Goal: Complete application form: Complete application form

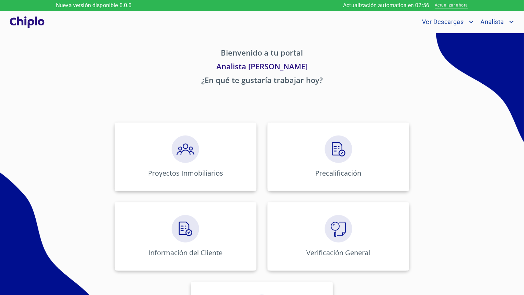
click at [441, 7] on span "Actualizar ahora" at bounding box center [451, 5] width 33 height 7
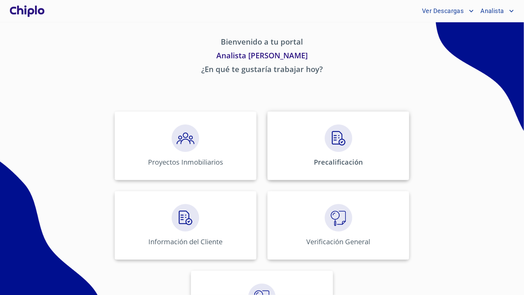
click at [330, 157] on div "Precalificación" at bounding box center [338, 146] width 142 height 69
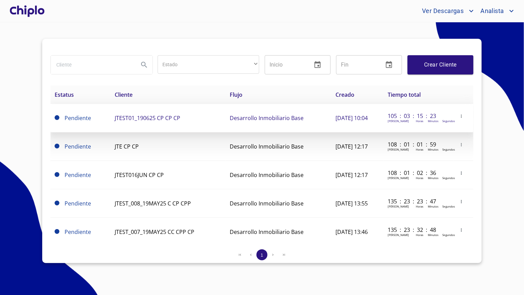
click at [142, 123] on td "JTEST01_190625 CP CP CP" at bounding box center [168, 118] width 115 height 28
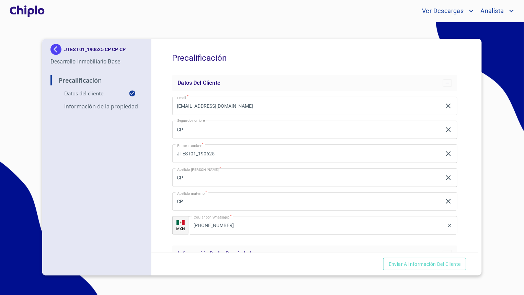
click at [167, 156] on div "Precalificación Datos del cliente Email   * jtest01_190625@docupass.co ​ Segund…" at bounding box center [314, 146] width 327 height 214
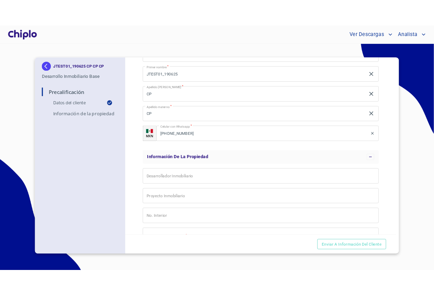
scroll to position [161, 0]
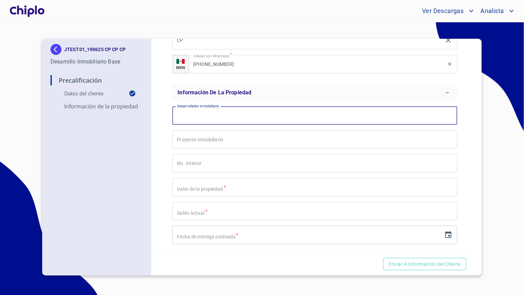
click at [186, 113] on input "Email   *" at bounding box center [314, 115] width 285 height 19
type input "E"
type input "J"
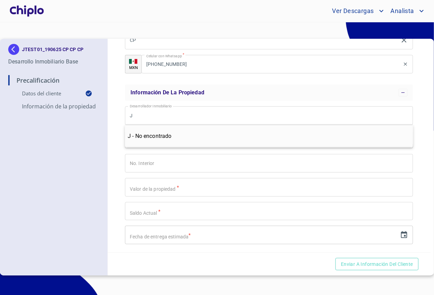
click at [113, 108] on div "Precalificación Datos del cliente Email   * jtest01_190625@docupass.co ​ Segund…" at bounding box center [269, 146] width 323 height 214
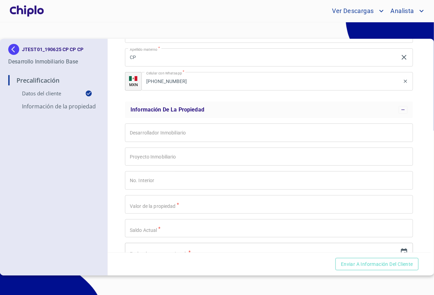
scroll to position [161, 0]
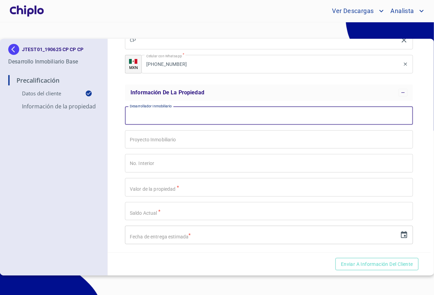
click at [142, 119] on input "Email   *" at bounding box center [269, 115] width 288 height 19
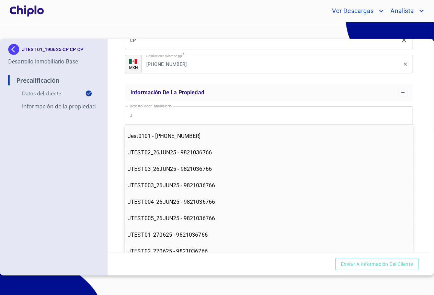
click at [114, 133] on div "Precalificación Datos del cliente Email   * jtest01_190625@docupass.co ​ Segund…" at bounding box center [269, 146] width 323 height 214
click at [112, 132] on div "Precalificación Datos del cliente Email   * jtest01_190625@docupass.co ​ Segund…" at bounding box center [269, 146] width 323 height 214
click at [111, 97] on div "Precalificación Datos del cliente Email   * jtest01_190625@docupass.co ​ Segund…" at bounding box center [269, 146] width 323 height 214
click at [161, 114] on input "J" at bounding box center [269, 115] width 288 height 19
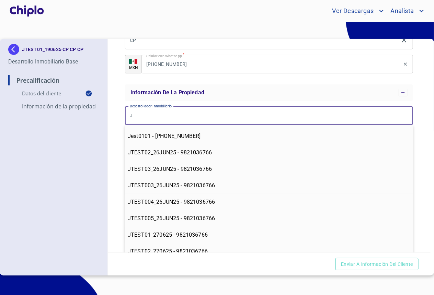
click at [161, 114] on input "J" at bounding box center [269, 115] width 288 height 19
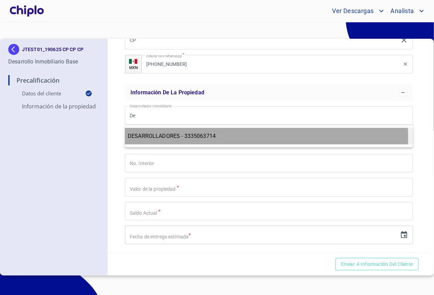
click at [165, 138] on span "DESARROLLADORES - 3335063714" at bounding box center [172, 136] width 88 height 7
type input "DESARROLLADORES - 3335063714"
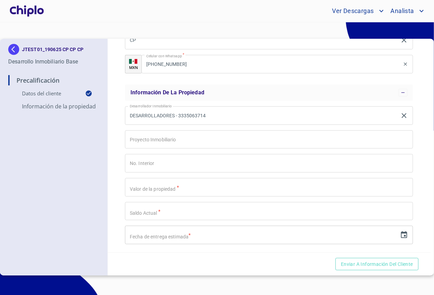
click at [117, 136] on div "Precalificación Datos del cliente Email   * jtest01_190625@docupass.co ​ Segund…" at bounding box center [269, 146] width 323 height 214
click at [154, 134] on input "Email   *" at bounding box center [269, 139] width 288 height 19
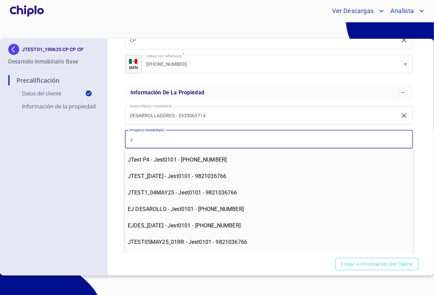
type input "J"
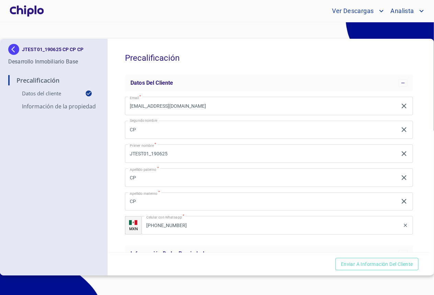
click at [119, 124] on div "Precalificación Datos del cliente Email   * [EMAIL_ADDRESS][DOMAIN_NAME] ​ Segu…" at bounding box center [269, 146] width 323 height 214
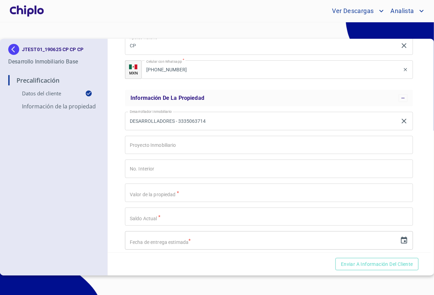
scroll to position [157, 0]
click at [215, 150] on input "Email   *" at bounding box center [269, 144] width 288 height 19
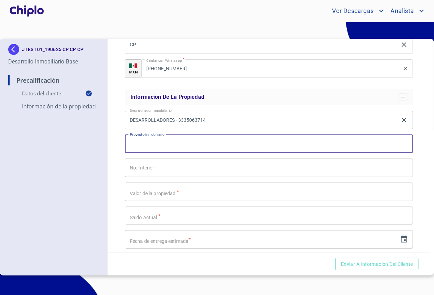
click at [137, 139] on input "Email   *" at bounding box center [269, 144] width 288 height 19
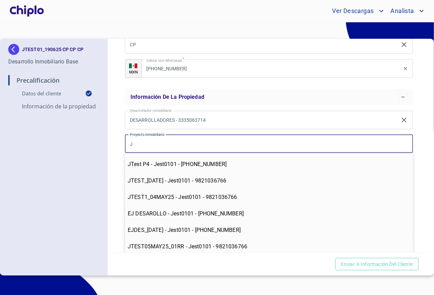
type input "J"
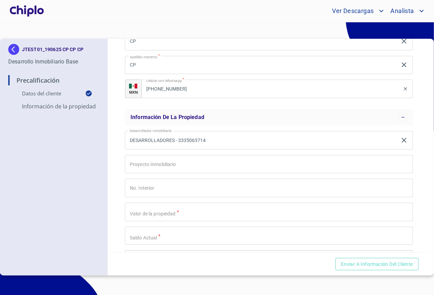
scroll to position [161, 0]
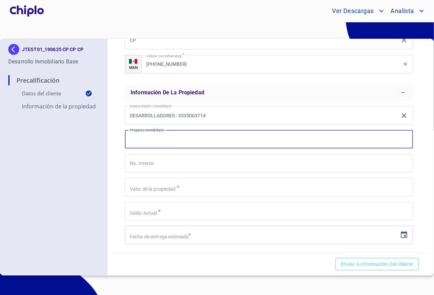
click at [162, 136] on input "Email   *" at bounding box center [269, 139] width 288 height 19
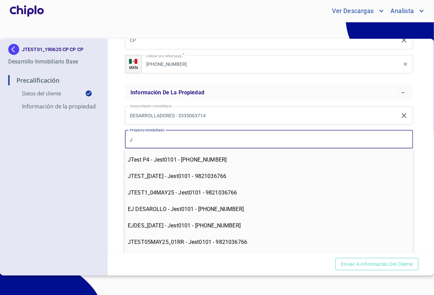
type input "J"
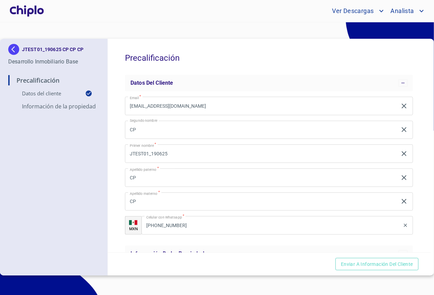
scroll to position [123, 0]
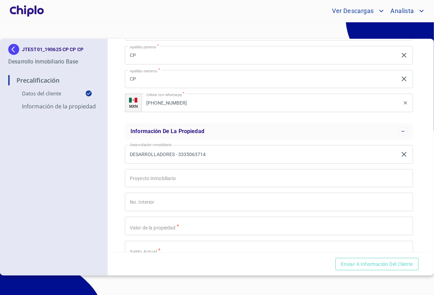
click at [189, 186] on input "Email   *" at bounding box center [269, 178] width 288 height 19
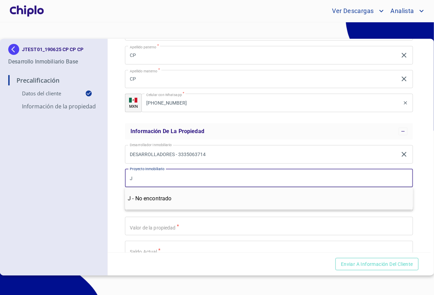
type input "J"
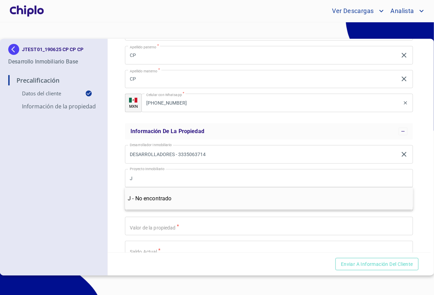
click at [165, 154] on input "DESARROLLADORES - 3335063714" at bounding box center [261, 154] width 272 height 19
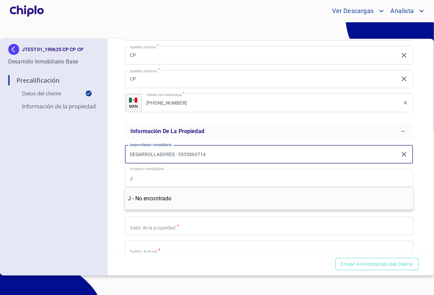
click at [165, 154] on input "DESARROLLADORES - 3335063714" at bounding box center [261, 154] width 272 height 19
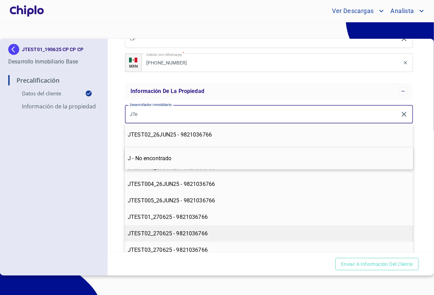
scroll to position [187, 0]
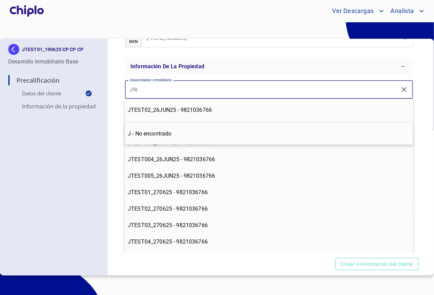
type input "JTe"
click at [111, 131] on div "Precalificación Datos del cliente Email   * [EMAIL_ADDRESS][DOMAIN_NAME] ​ Segu…" at bounding box center [269, 146] width 323 height 214
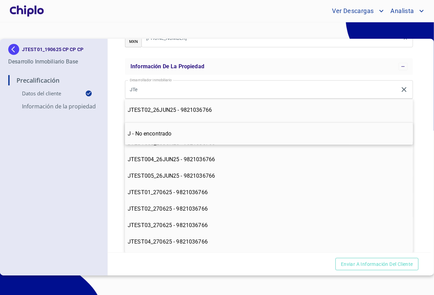
click at [111, 133] on div "Precalificación Datos del cliente Email   * jtest01_190625@docupass.co ​ Segund…" at bounding box center [269, 146] width 323 height 214
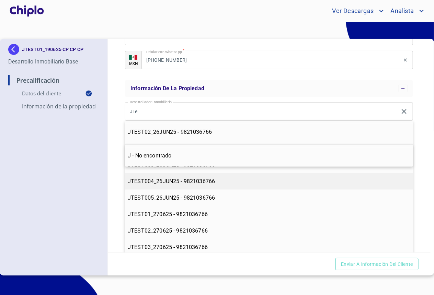
scroll to position [143, 0]
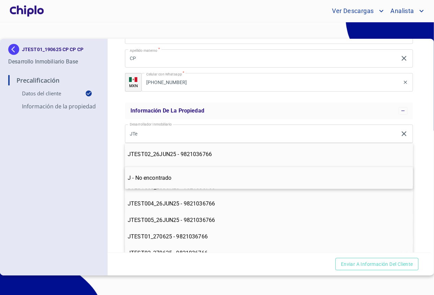
click at [122, 150] on div "Precalificación Datos del cliente Email   * jtest01_190625@docupass.co ​ Segund…" at bounding box center [269, 146] width 323 height 214
click at [120, 150] on div "Precalificación Datos del cliente Email   * jtest01_190625@docupass.co ​ Segund…" at bounding box center [269, 146] width 323 height 214
click at [282, 134] on input "JTe" at bounding box center [261, 134] width 272 height 19
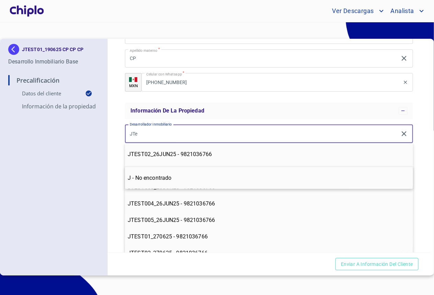
click at [282, 134] on input "JTe" at bounding box center [261, 134] width 272 height 19
click at [402, 135] on icon "clear input" at bounding box center [404, 133] width 5 height 5
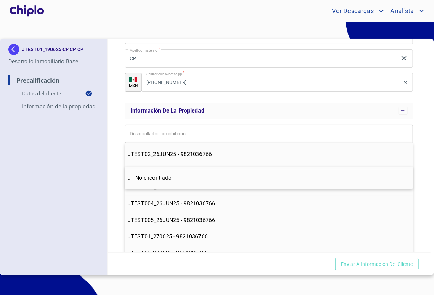
click at [415, 135] on div "Precalificación Datos del cliente Email   * jtest01_190625@docupass.co ​ Segund…" at bounding box center [269, 146] width 323 height 214
click at [355, 139] on input "Email   *" at bounding box center [269, 134] width 288 height 19
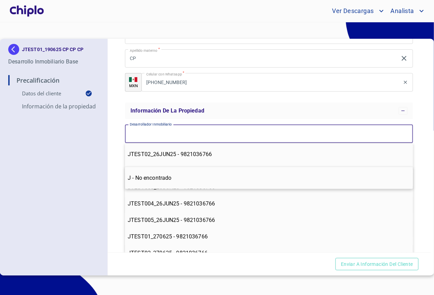
click at [355, 139] on input "Email   *" at bounding box center [269, 134] width 288 height 19
click at [100, 140] on div "JTEST01_190625 CP CP CP Desarrollo Inmobiliario Base Precalificación Datos del …" at bounding box center [54, 157] width 108 height 237
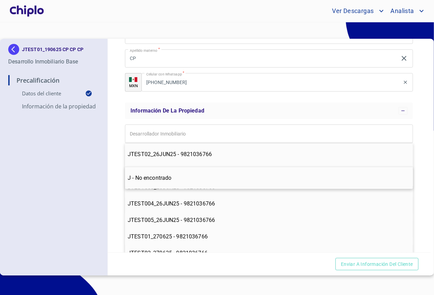
click at [109, 139] on div "Precalificación Datos del cliente Email   * jtest01_190625@docupass.co ​ Segund…" at bounding box center [269, 146] width 323 height 214
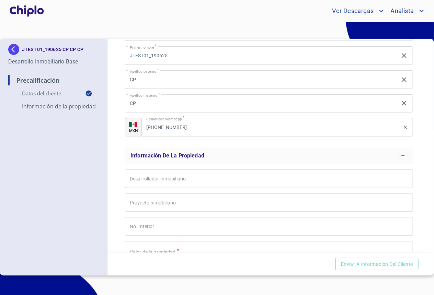
scroll to position [161, 0]
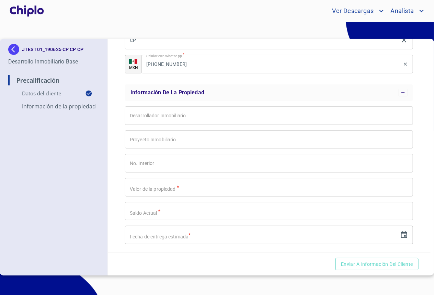
click at [156, 115] on input "Email   *" at bounding box center [269, 115] width 288 height 19
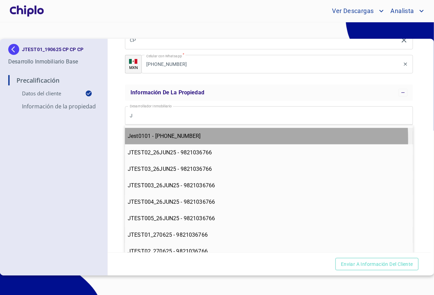
click at [169, 140] on div "Jest0101 - [PHONE_NUMBER]" at bounding box center [269, 136] width 283 height 8
type input "Jest0101 - [PHONE_NUMBER]"
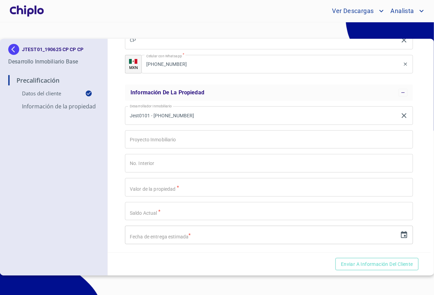
click at [121, 138] on div "Precalificación Datos del cliente Email   * [EMAIL_ADDRESS][DOMAIN_NAME] ​ Segu…" at bounding box center [269, 146] width 323 height 214
click at [150, 140] on input "Email   *" at bounding box center [269, 139] width 288 height 19
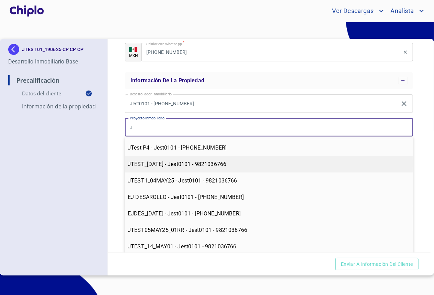
scroll to position [179, 0]
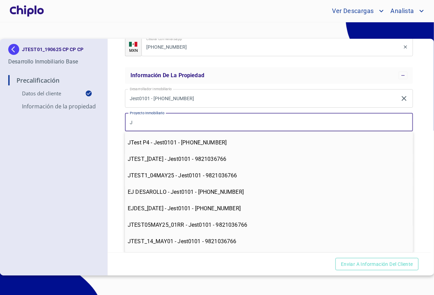
click at [184, 127] on input "J" at bounding box center [269, 122] width 288 height 19
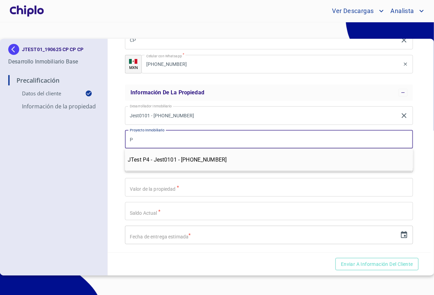
type input "P"
